Goal: Information Seeking & Learning: Learn about a topic

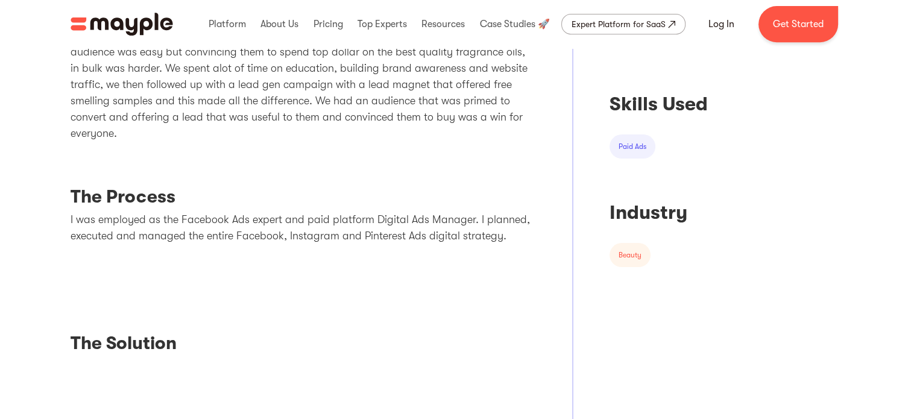
scroll to position [543, 0]
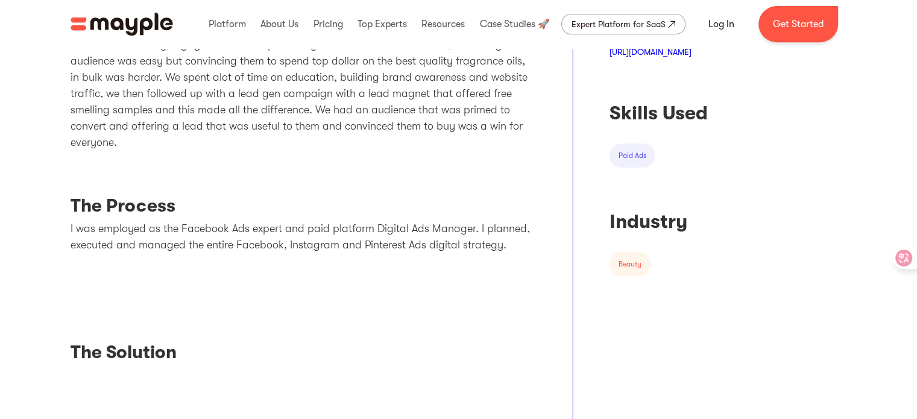
drag, startPoint x: 873, startPoint y: 1, endPoint x: 549, endPoint y: 93, distance: 337.4
click at [549, 93] on div "The Challenge Stock Fragrance sell professional fragrance oils to DIY candle ma…" at bounding box center [459, 219] width 777 height 543
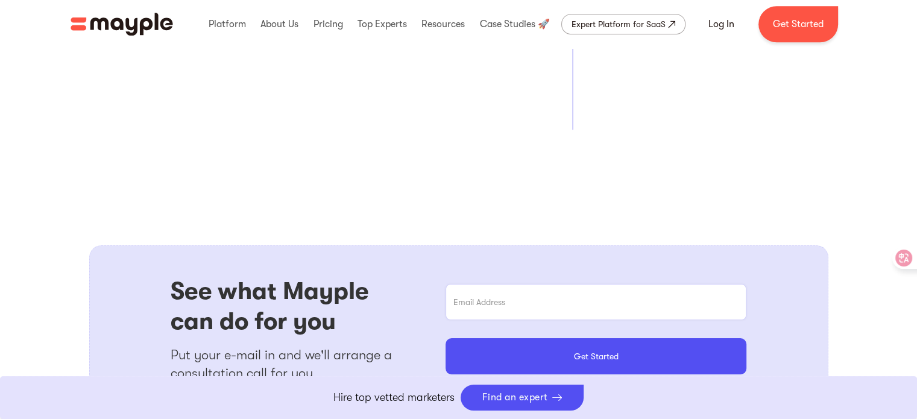
scroll to position [905, 0]
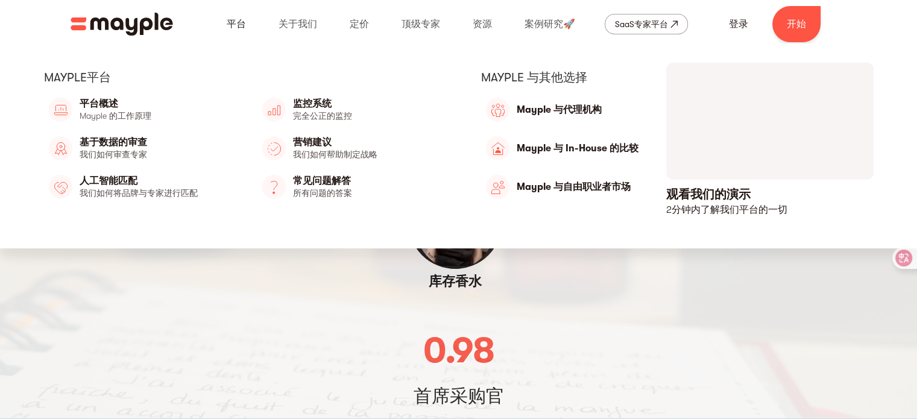
click at [234, 22] on link at bounding box center [236, 24] width 25 height 39
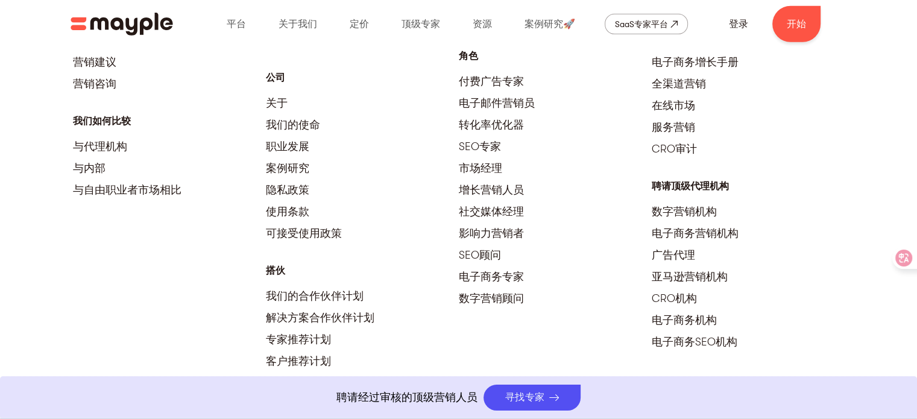
scroll to position [3679, 0]
